Goal: Task Accomplishment & Management: Manage account settings

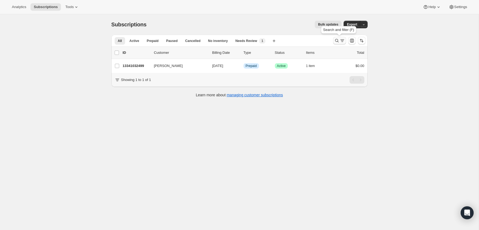
click at [334, 39] on icon "Search and filter results" at bounding box center [336, 40] width 5 height 5
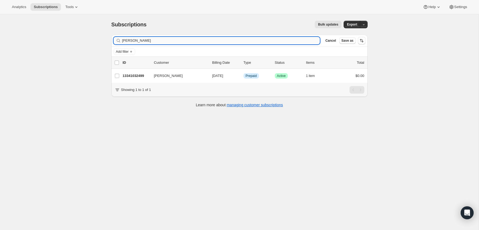
click at [262, 38] on input "[PERSON_NAME]" at bounding box center [221, 41] width 198 height 8
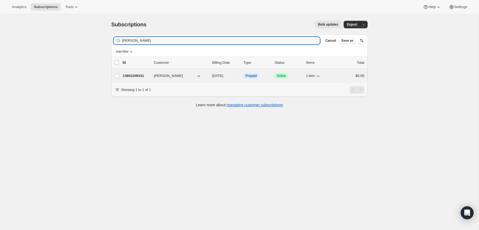
type input "[PERSON_NAME]"
click at [138, 74] on p "13802209331" at bounding box center [136, 75] width 27 height 5
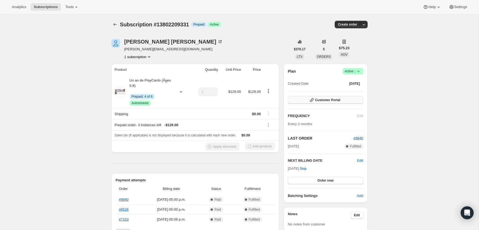
click at [314, 99] on icon "button" at bounding box center [311, 100] width 5 height 5
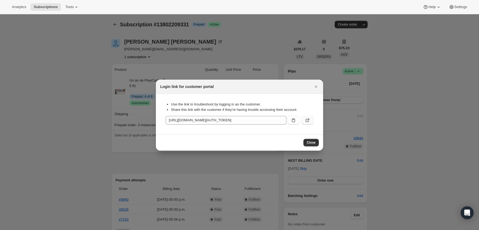
click at [308, 118] on icon ":r37:" at bounding box center [306, 120] width 5 height 5
click at [314, 89] on button "Close" at bounding box center [316, 87] width 8 height 8
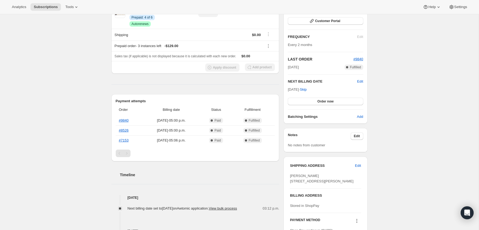
scroll to position [90, 0]
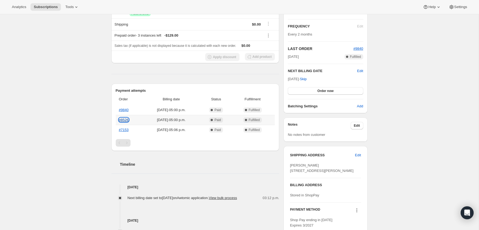
click at [125, 120] on link "#8526" at bounding box center [124, 120] width 10 height 4
